Goal: Download file/media

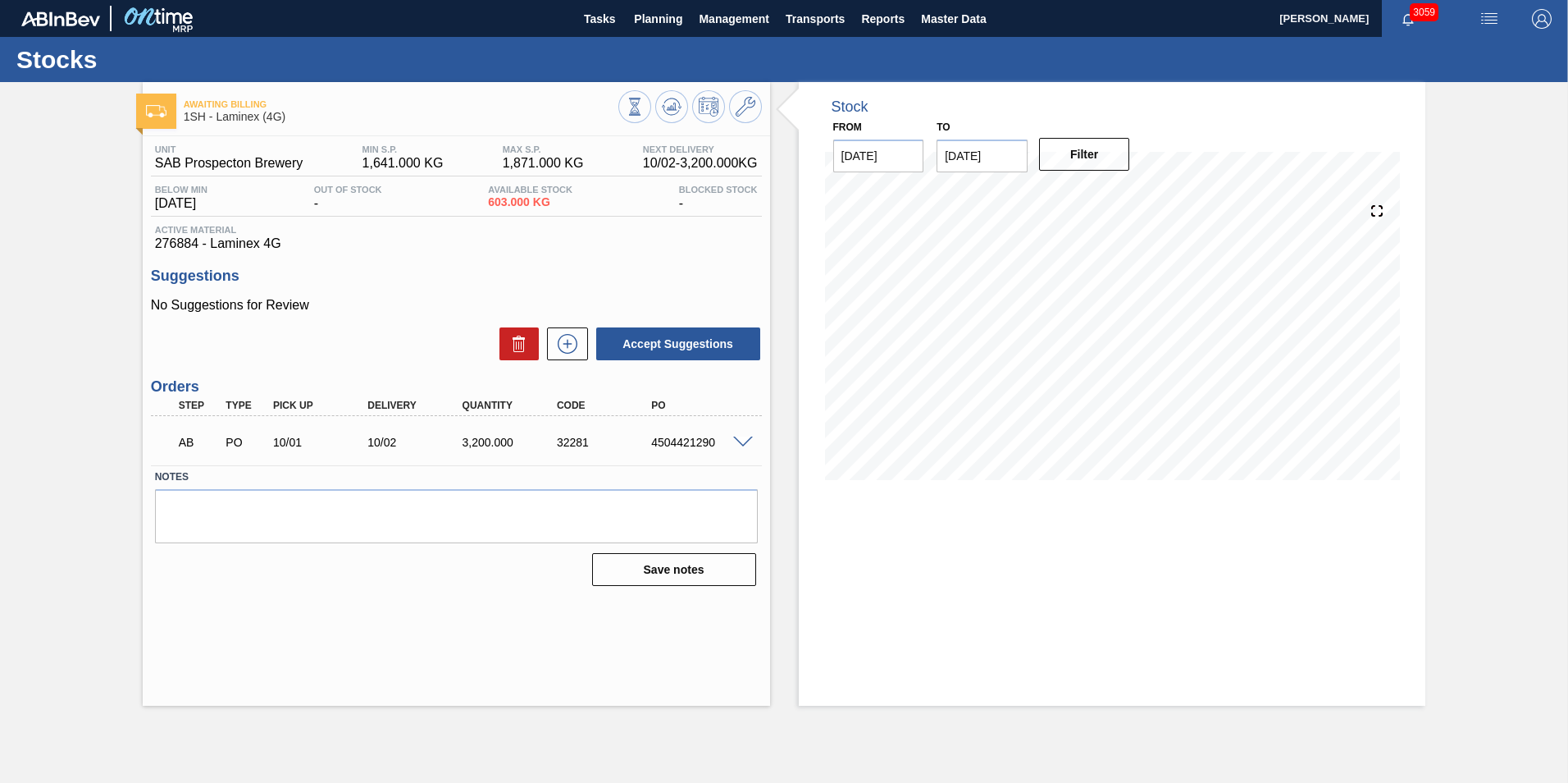
click at [746, 441] on span at bounding box center [743, 442] width 20 height 12
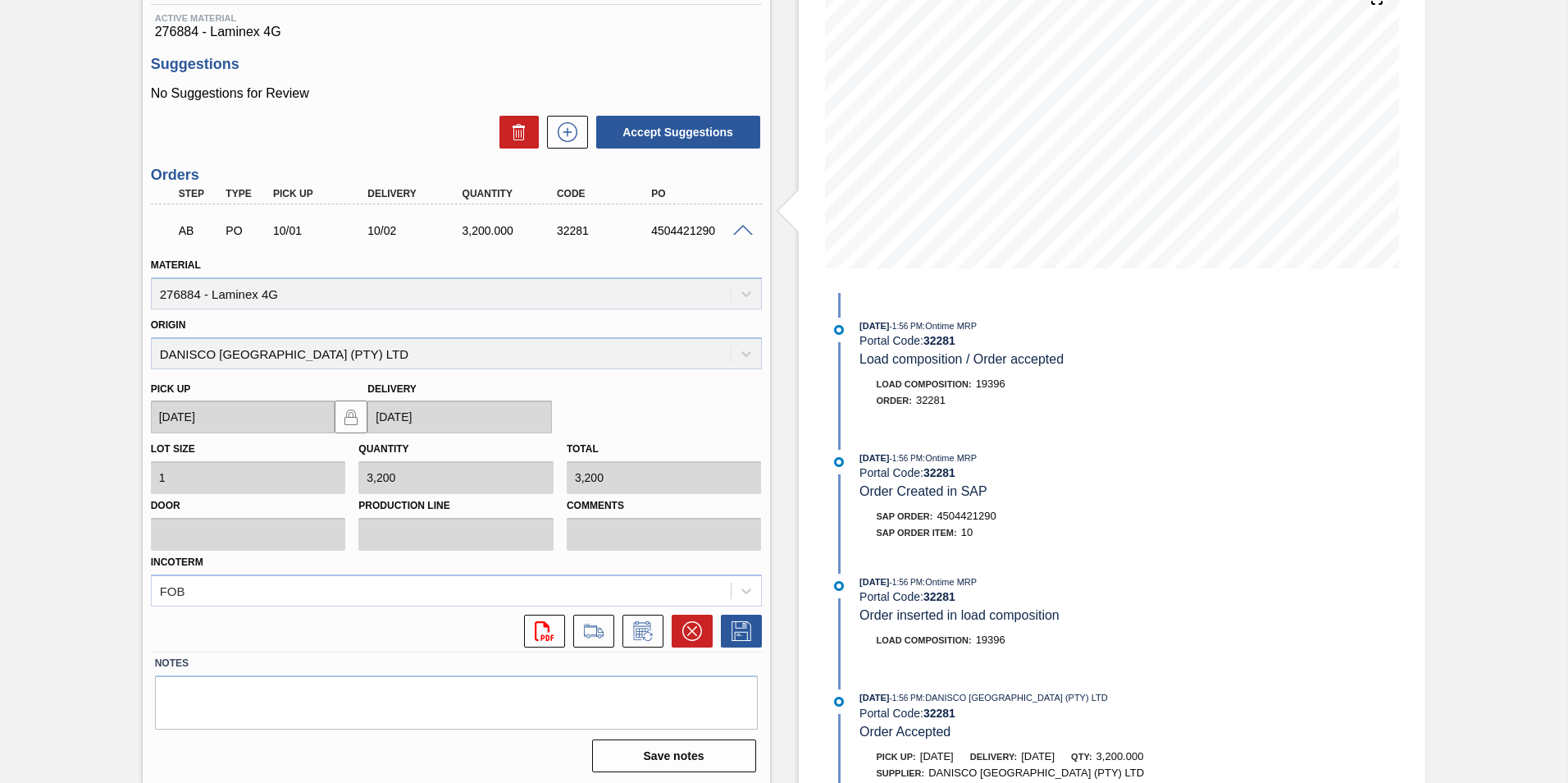
scroll to position [215, 0]
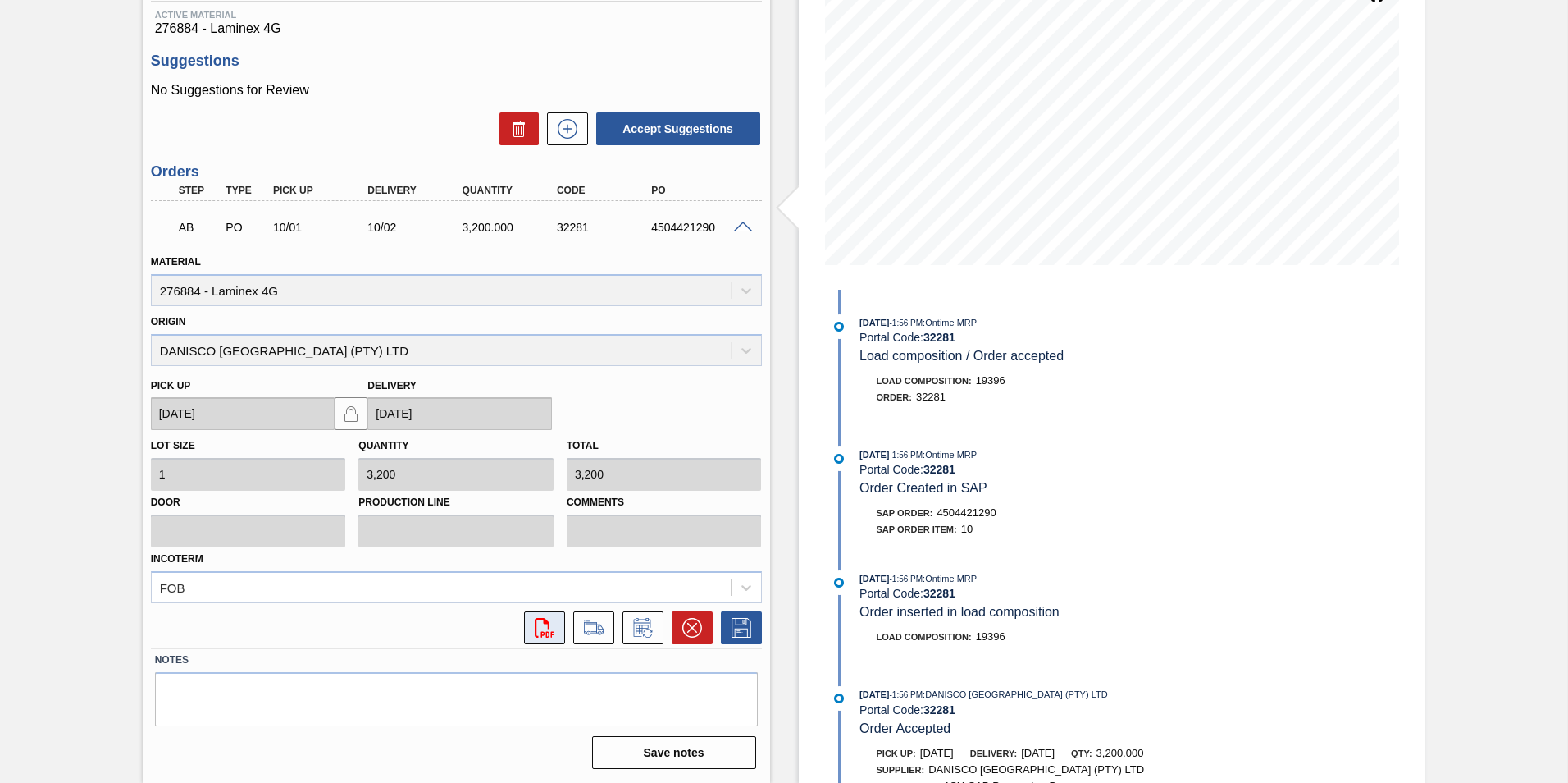
click at [537, 622] on icon "svg{fill:#ff0000}" at bounding box center [544, 628] width 20 height 20
